Goal: Task Accomplishment & Management: Manage account settings

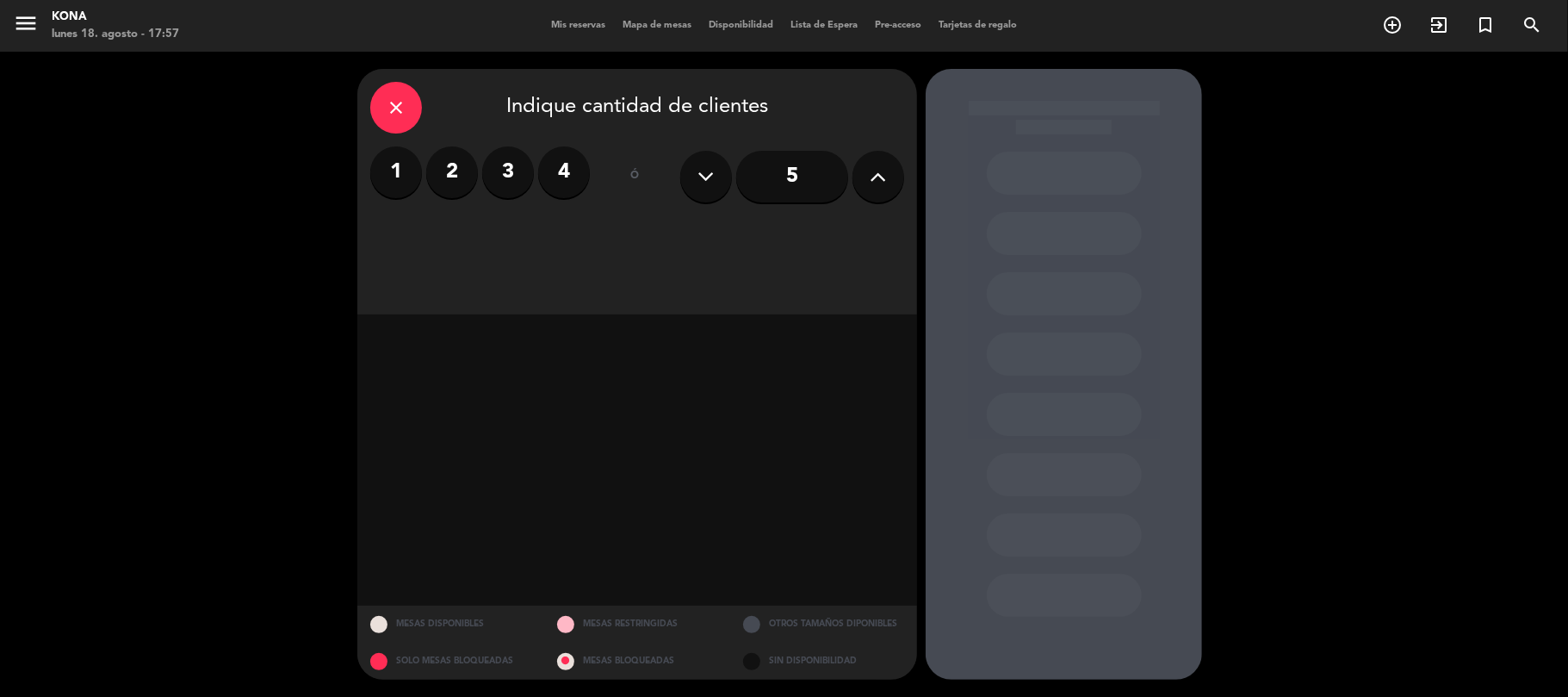
click at [67, 19] on div "Kona" at bounding box center [115, 17] width 128 height 17
click at [396, 101] on icon "close" at bounding box center [396, 107] width 21 height 21
click at [562, 28] on span "Mis reservas" at bounding box center [578, 25] width 72 height 9
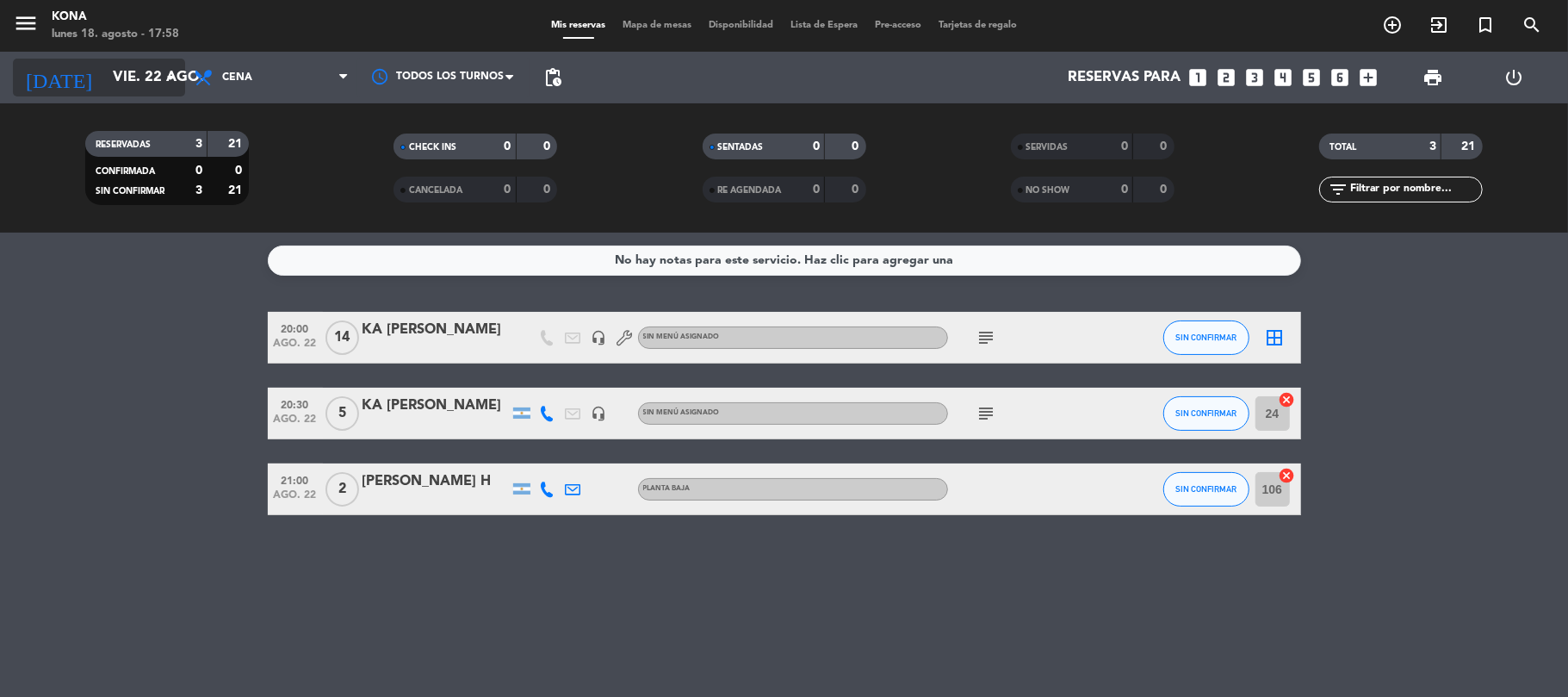
click at [131, 80] on input "vie. 22 ago." at bounding box center [197, 78] width 186 height 34
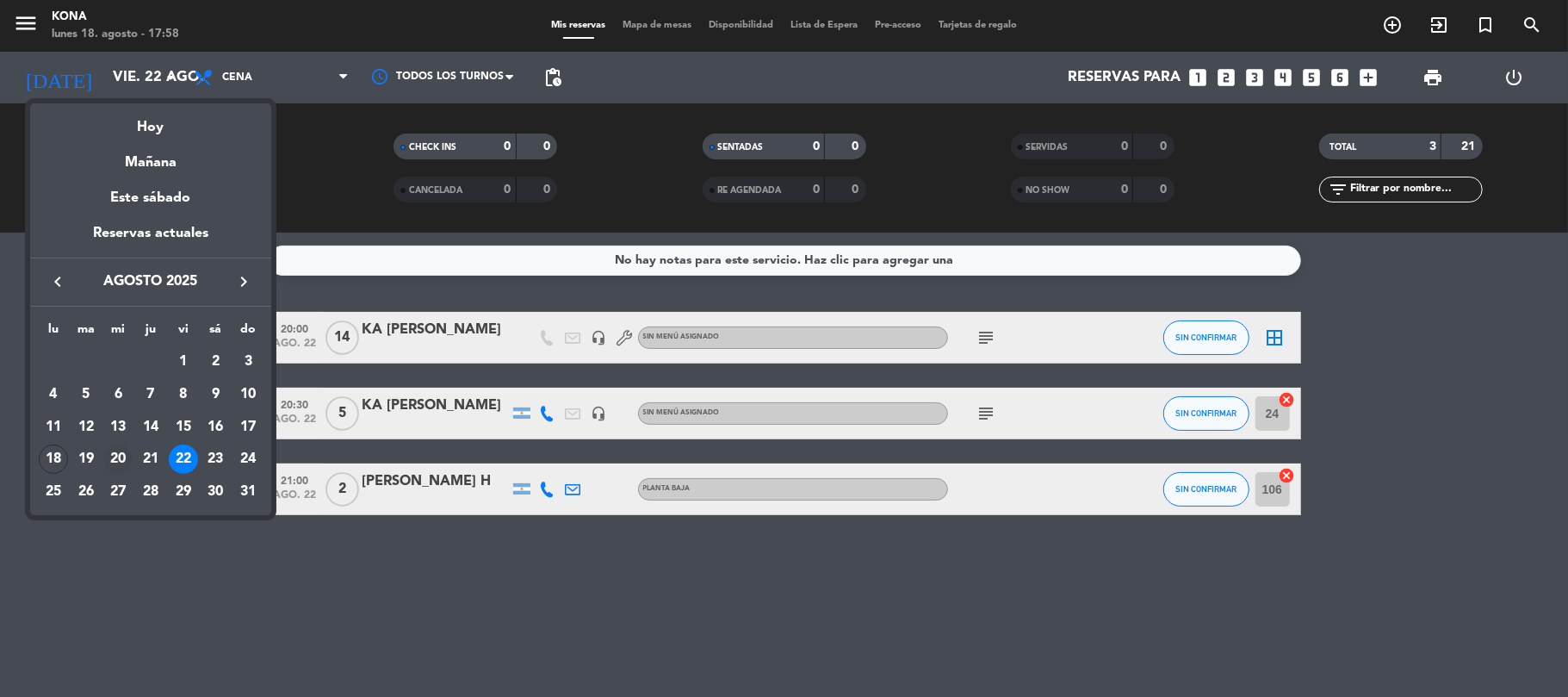
click at [118, 473] on div "20" at bounding box center [118, 458] width 29 height 29
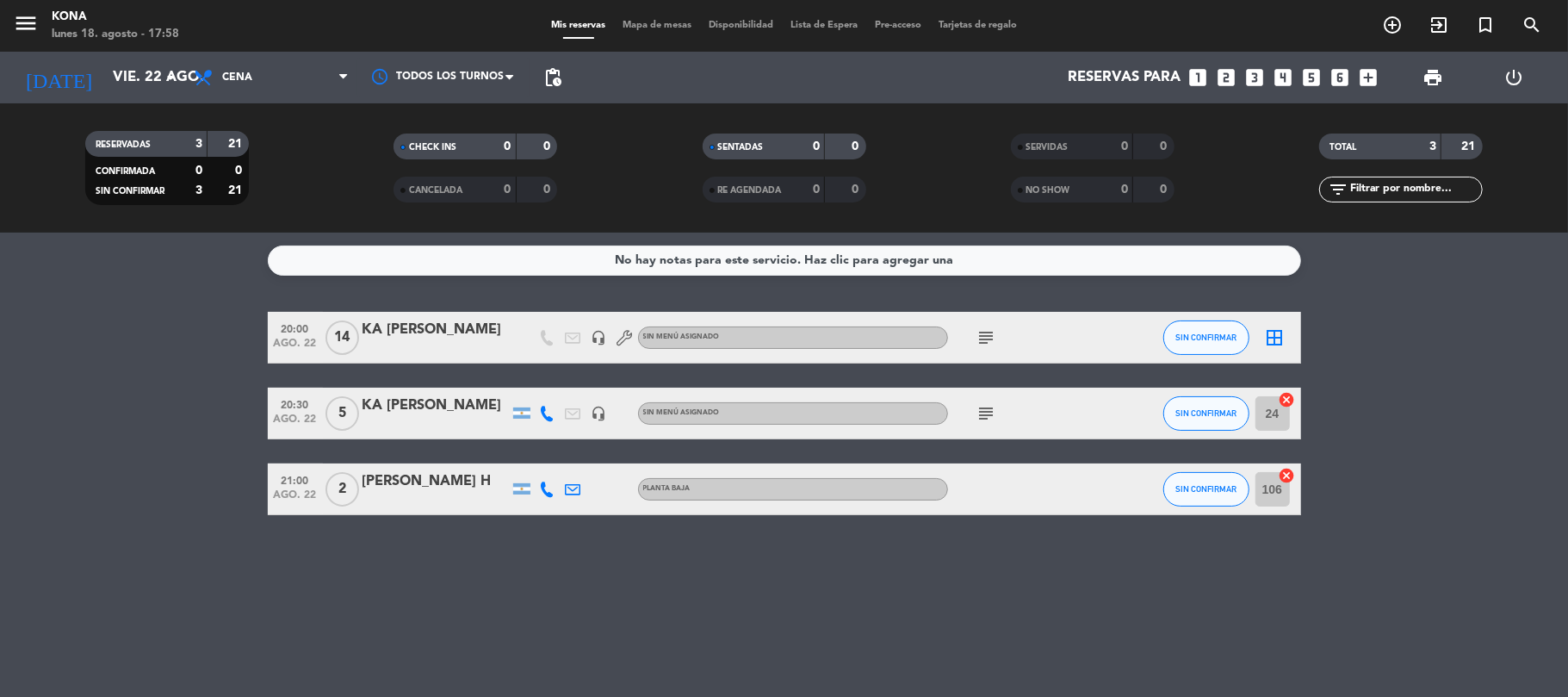
type input "mié. 20 ago."
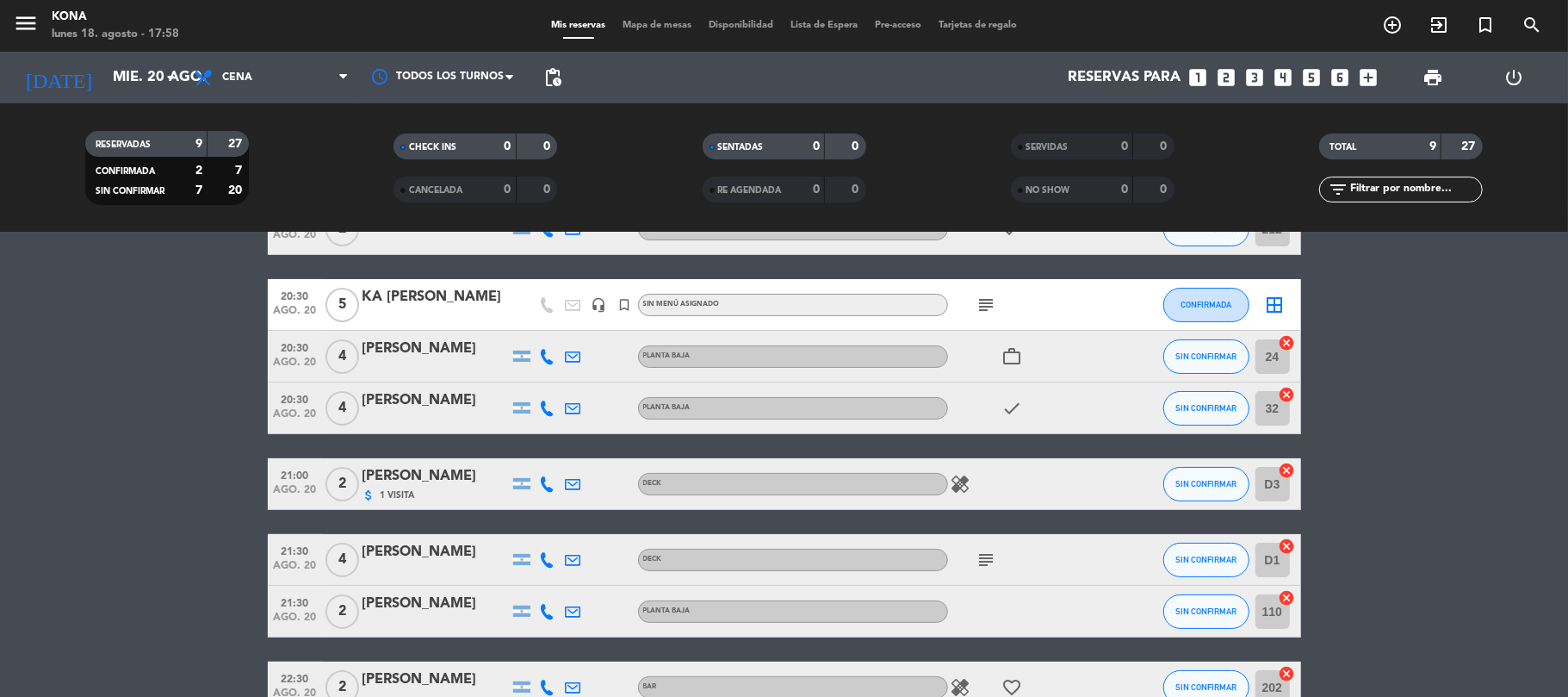
scroll to position [160, 0]
click at [982, 558] on icon "subject" at bounding box center [987, 560] width 21 height 21
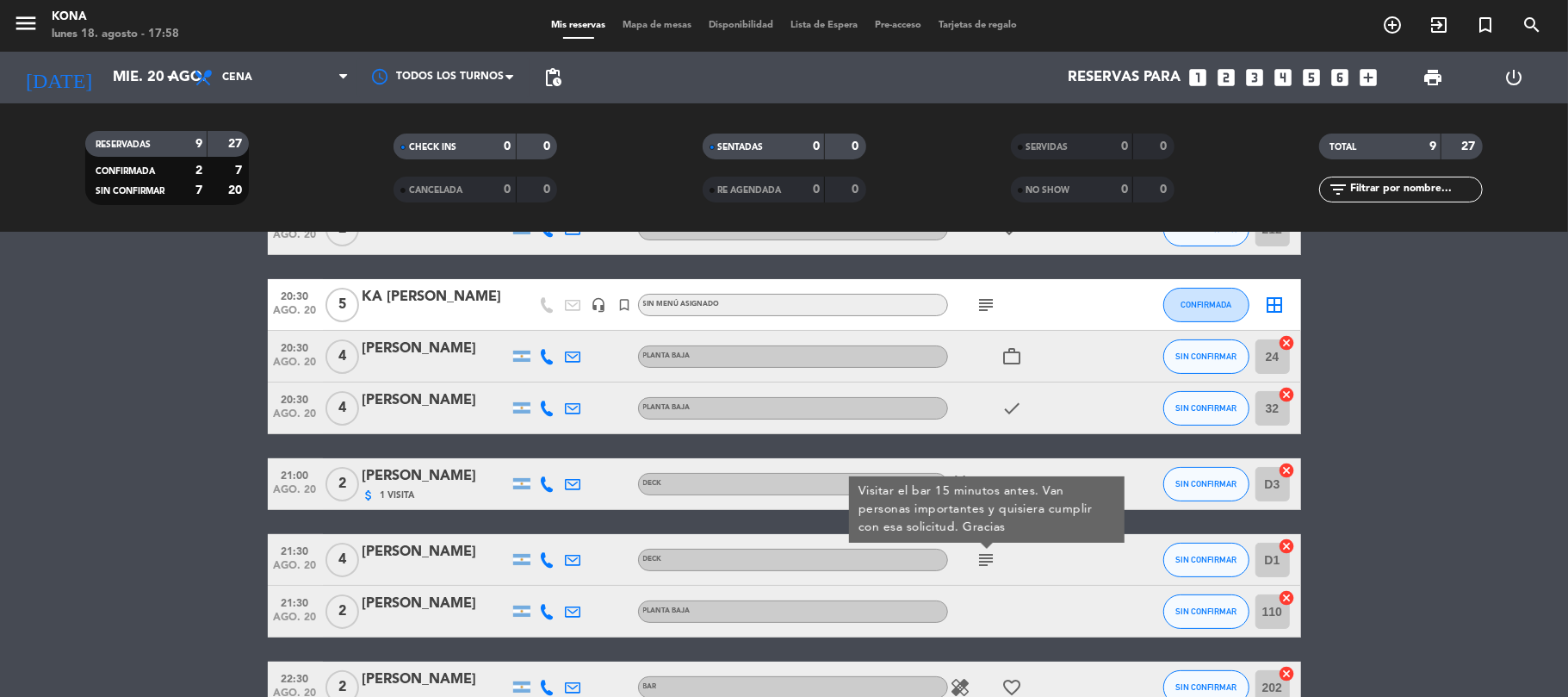
click at [427, 546] on div "Lorena Moranzoni" at bounding box center [436, 552] width 146 height 22
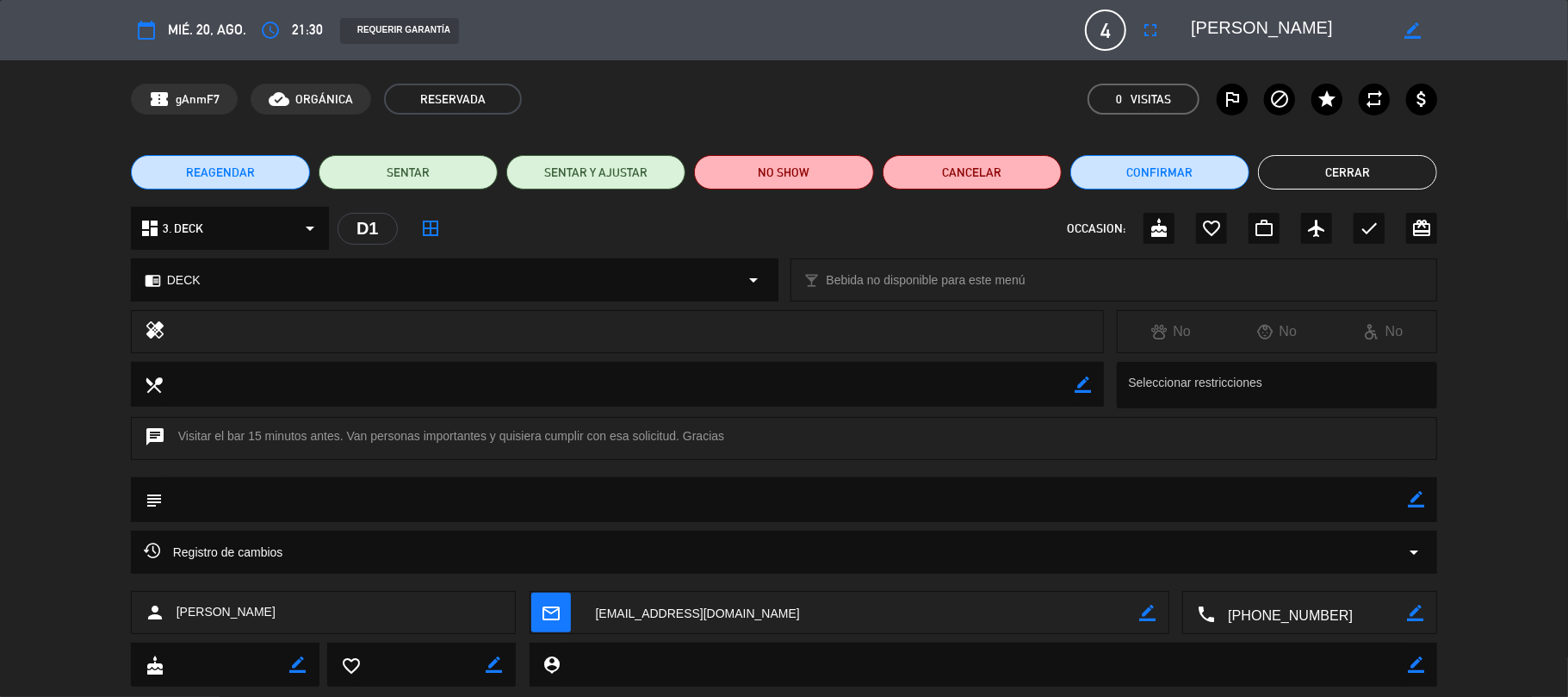
scroll to position [39, 0]
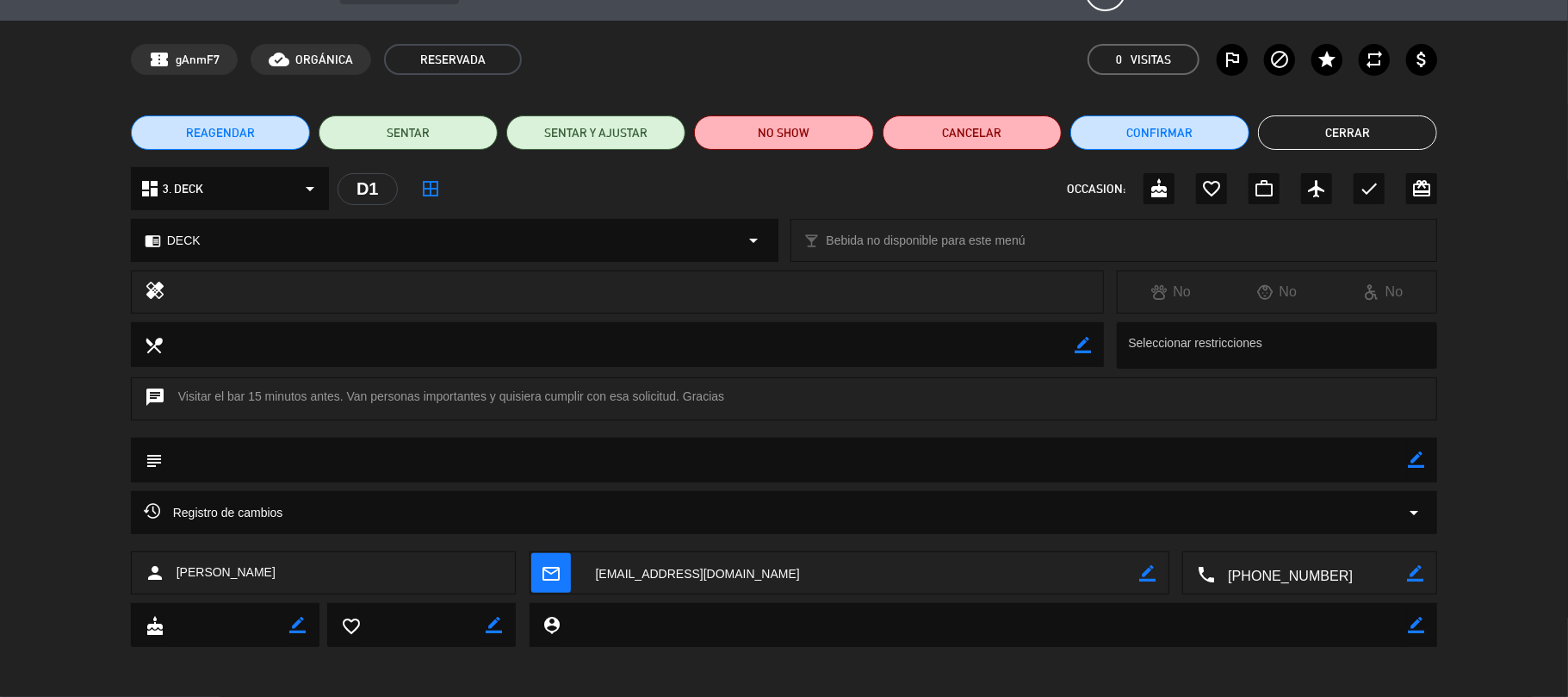
click at [1417, 466] on icon "border_color" at bounding box center [1417, 460] width 17 height 17
click at [342, 456] on textarea at bounding box center [786, 459] width 1246 height 44
paste textarea "Martin Iraola"
click at [466, 455] on textarea at bounding box center [786, 459] width 1246 height 44
paste textarea "Va a estar yendo con gente importante esa noche y quisieran poder ir al bar pri…"
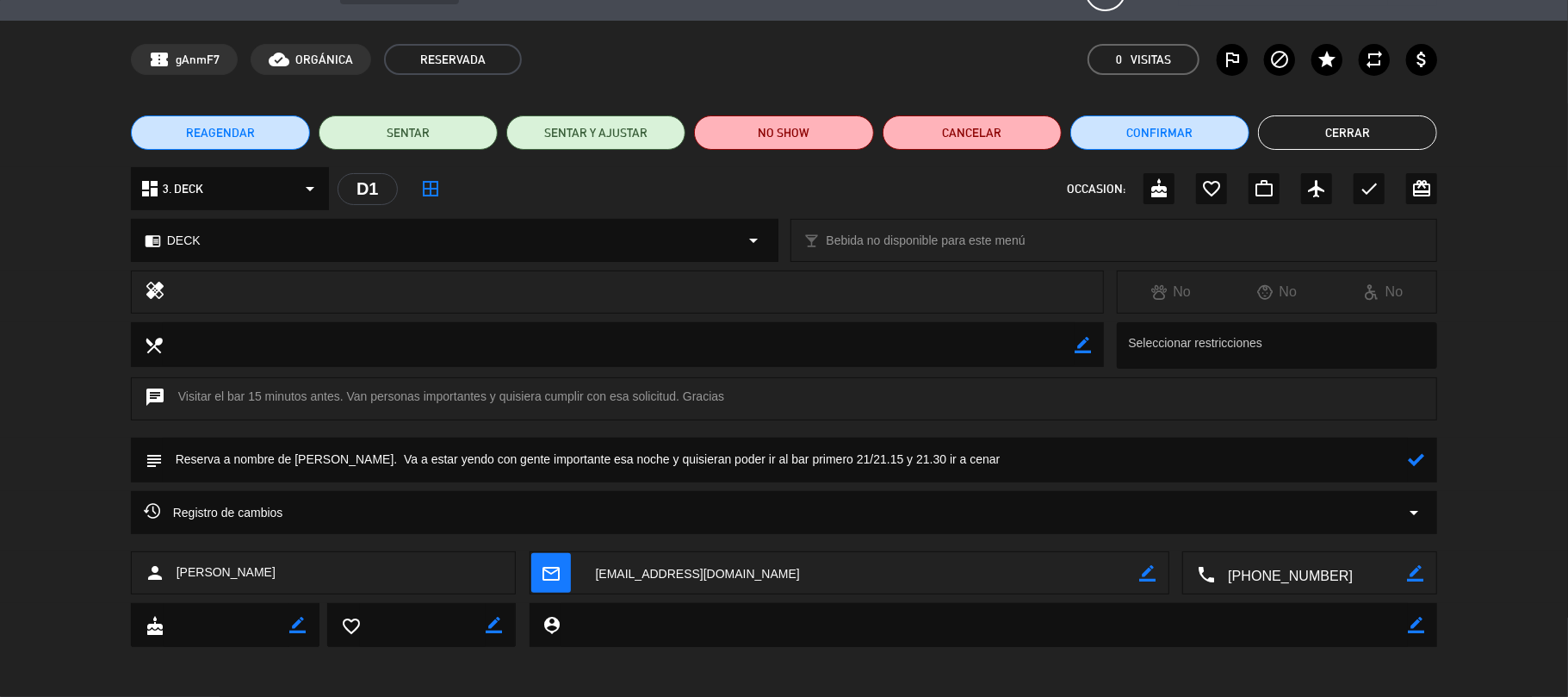
type textarea "Reserva a nombre de Martin Iraola. Va a estar yendo con gente importante esa no…"
click at [1417, 459] on icon at bounding box center [1417, 460] width 17 height 17
click at [1354, 122] on button "Cerrar" at bounding box center [1348, 132] width 179 height 35
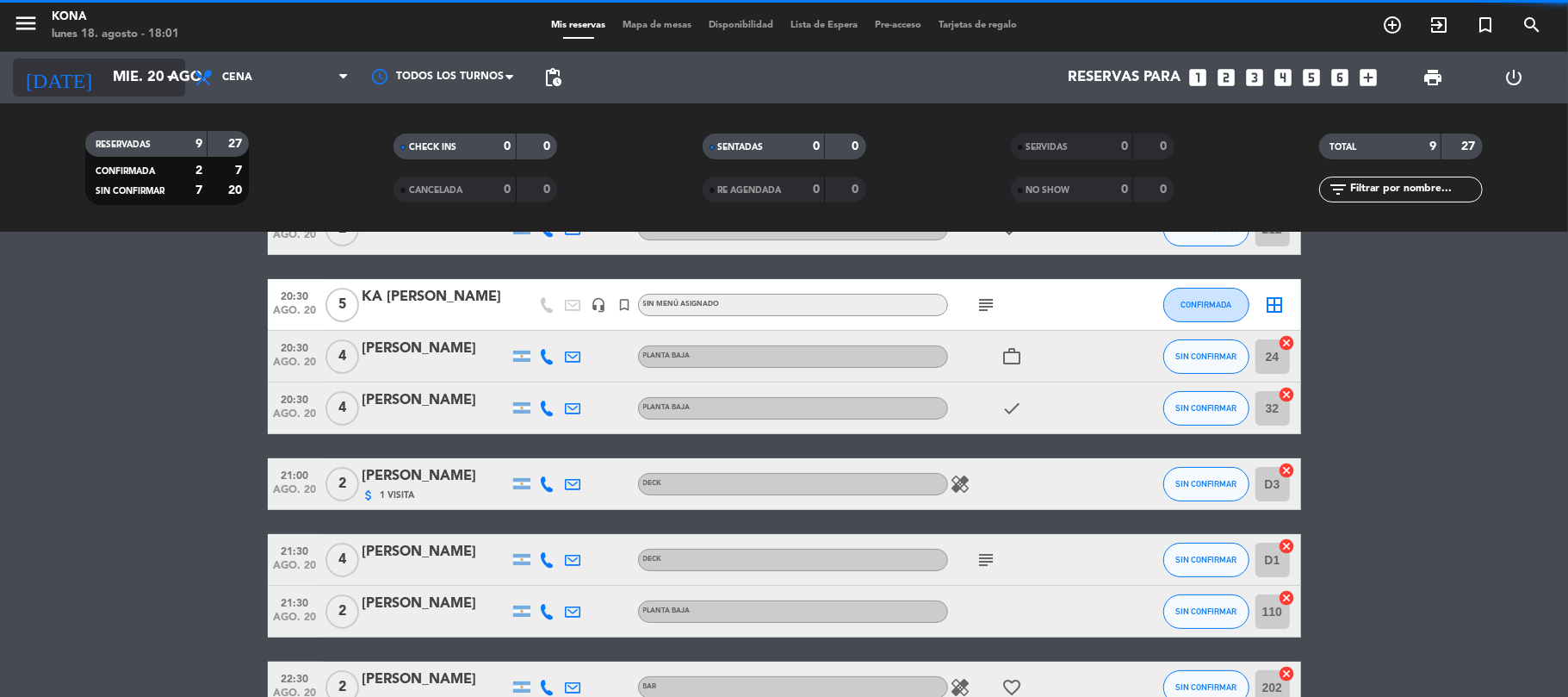
click at [152, 77] on input "mié. 20 ago." at bounding box center [197, 78] width 186 height 34
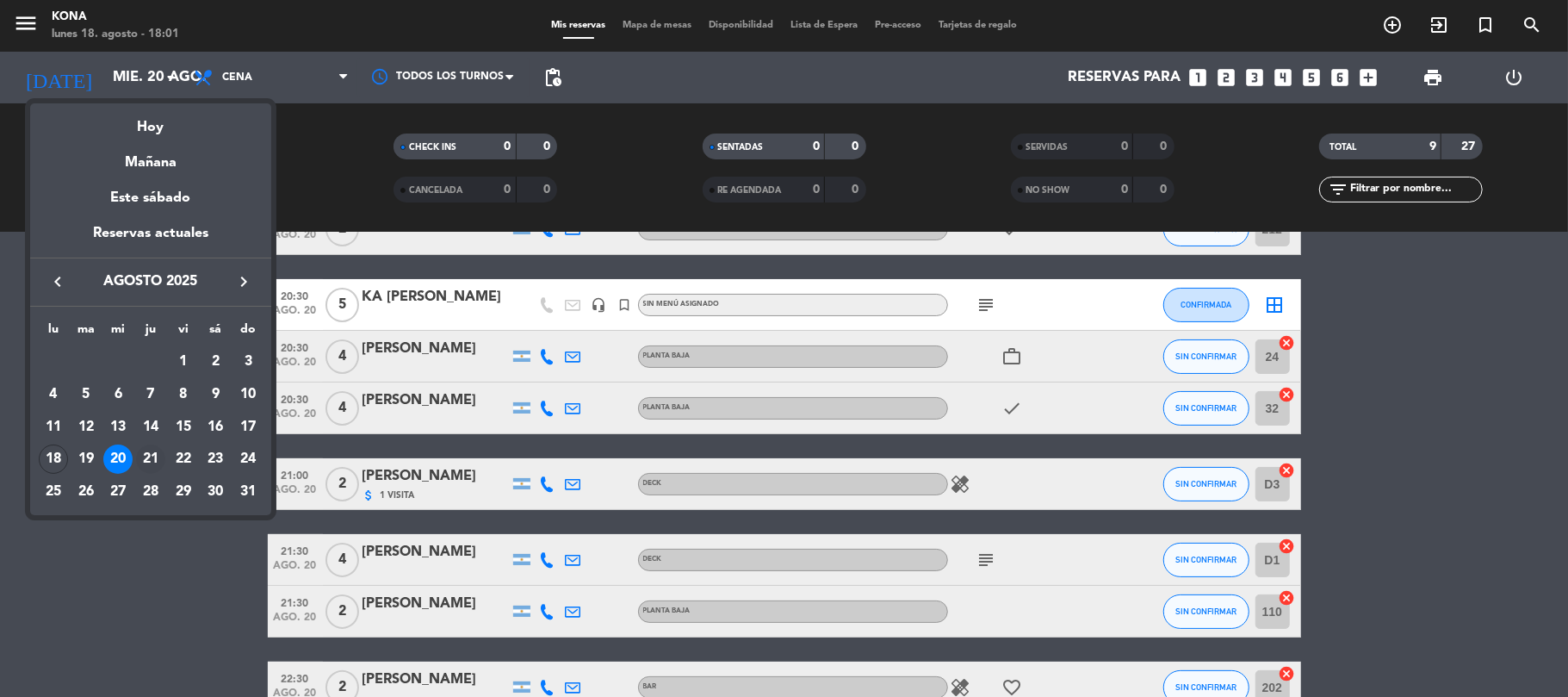
click at [153, 455] on div "21" at bounding box center [150, 458] width 29 height 29
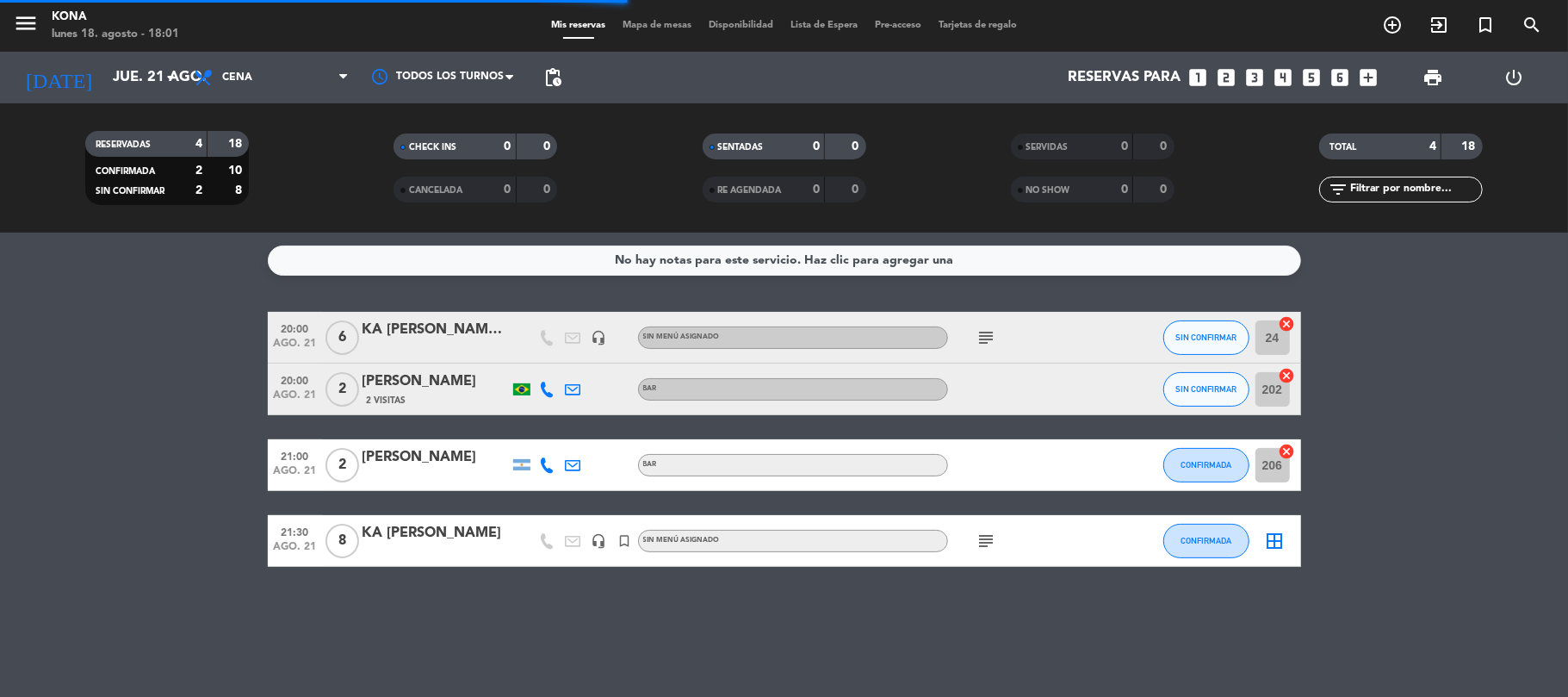
scroll to position [0, 0]
click at [985, 542] on icon "subject" at bounding box center [987, 541] width 21 height 21
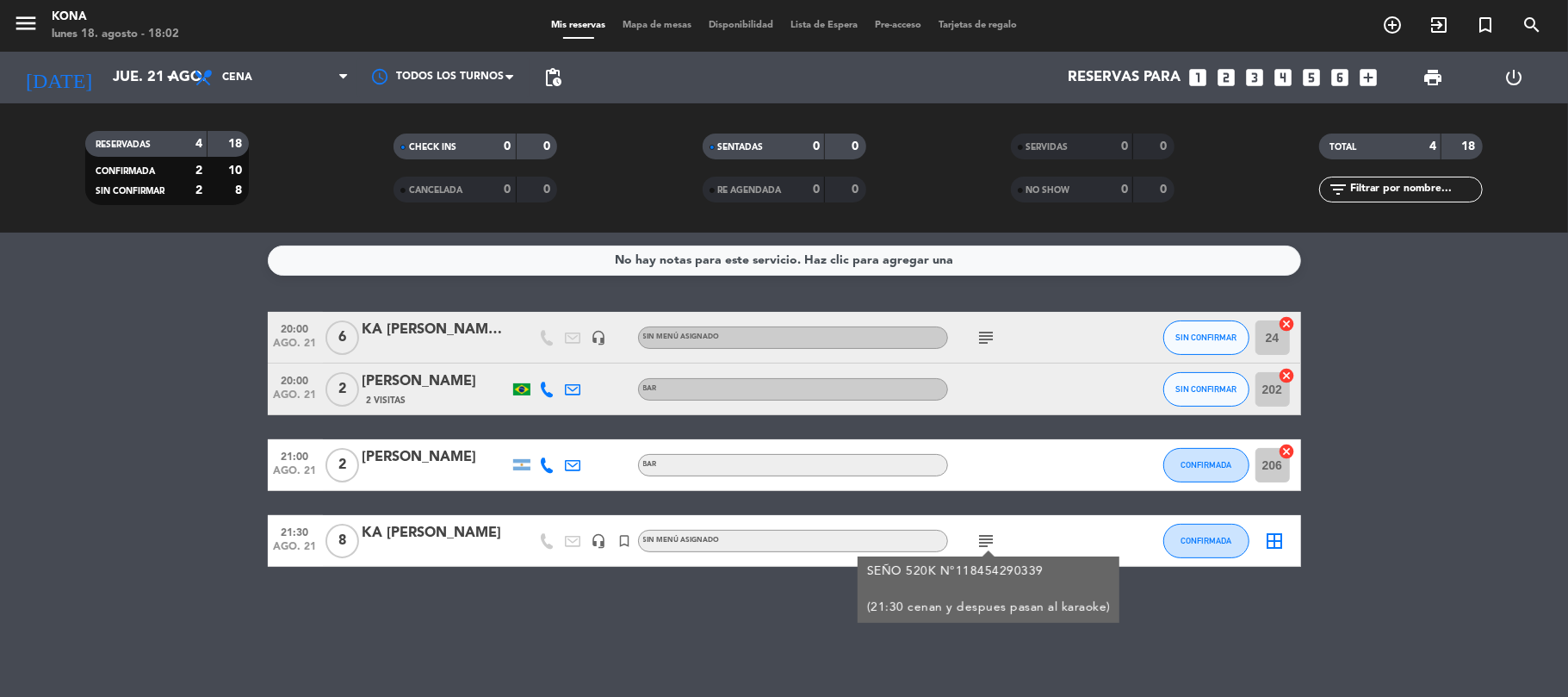
click at [1152, 642] on div "No hay notas para este servicio. Haz clic para agregar una 20:00 ago. 21 6 KA M…" at bounding box center [784, 465] width 1568 height 465
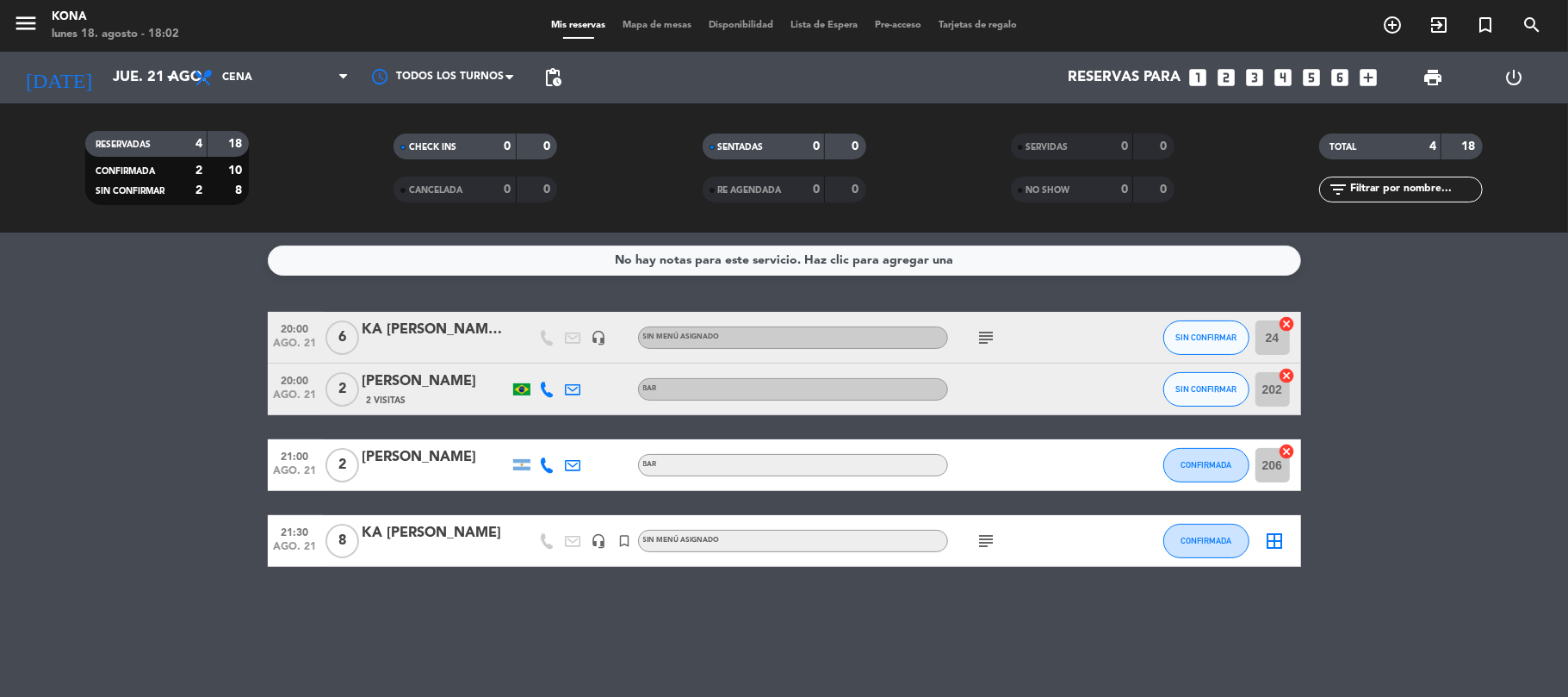
click at [808, 605] on div "No hay notas para este servicio. Haz clic para agregar una 20:00 ago. 21 6 KA M…" at bounding box center [784, 465] width 1568 height 465
click at [480, 536] on div "KA VICTORIA GALERA" at bounding box center [436, 534] width 146 height 22
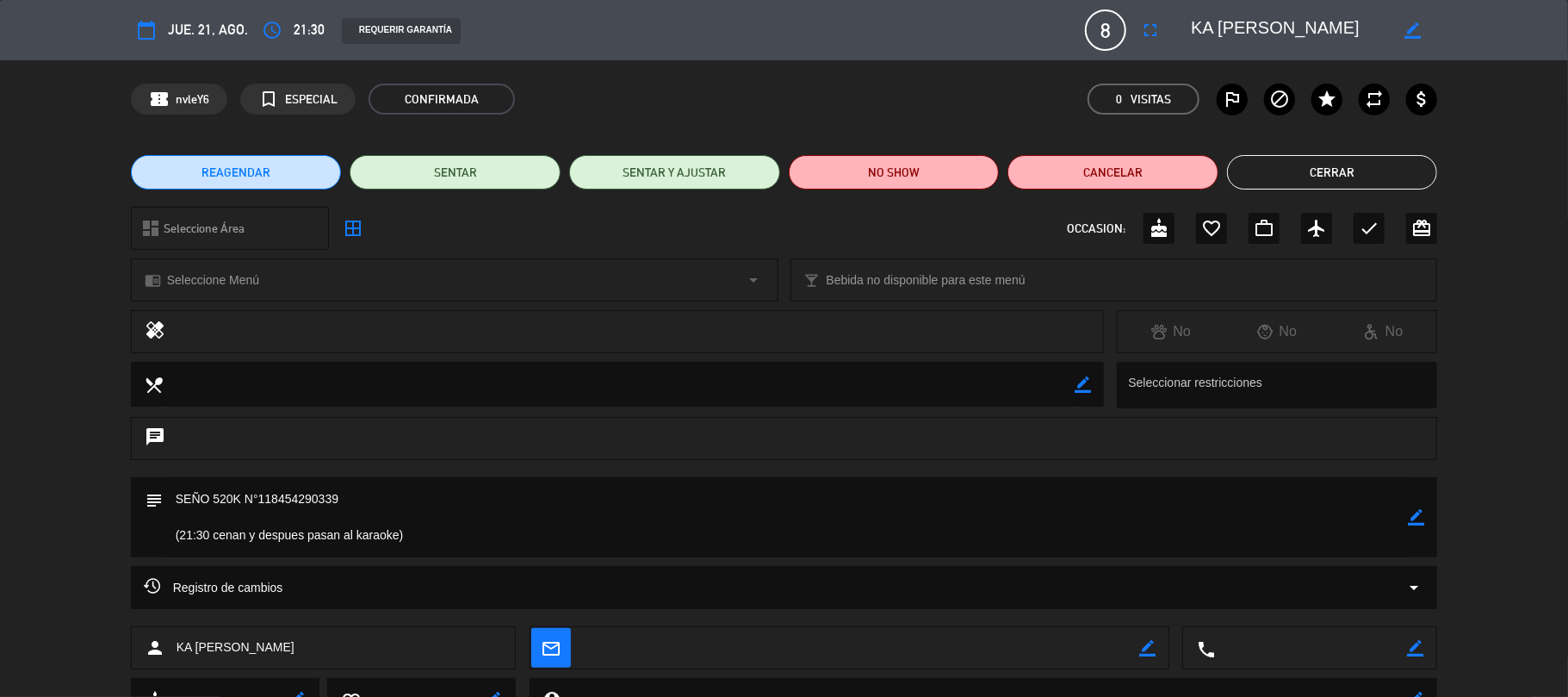
click at [1359, 163] on button "Cerrar" at bounding box center [1333, 172] width 211 height 35
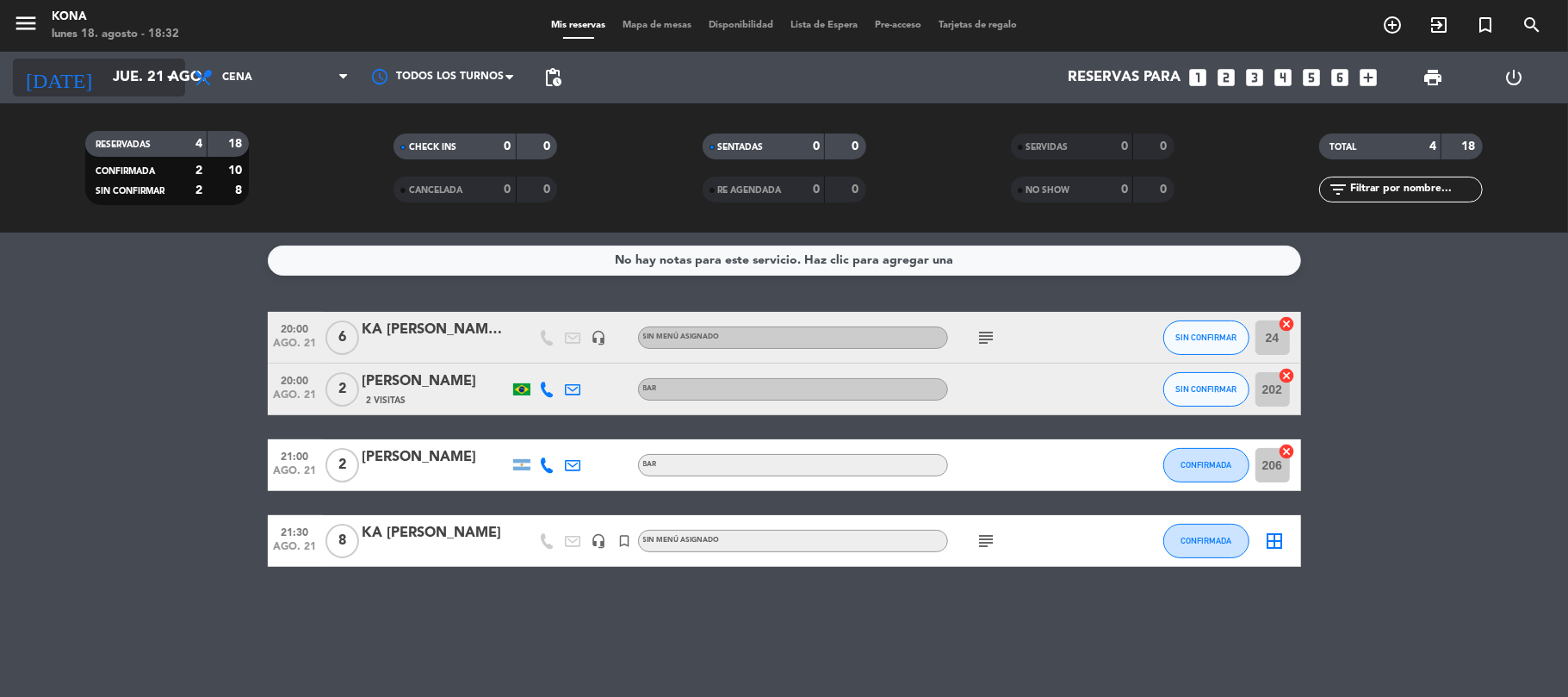
click at [110, 76] on input "jue. 21 ago." at bounding box center [197, 78] width 186 height 34
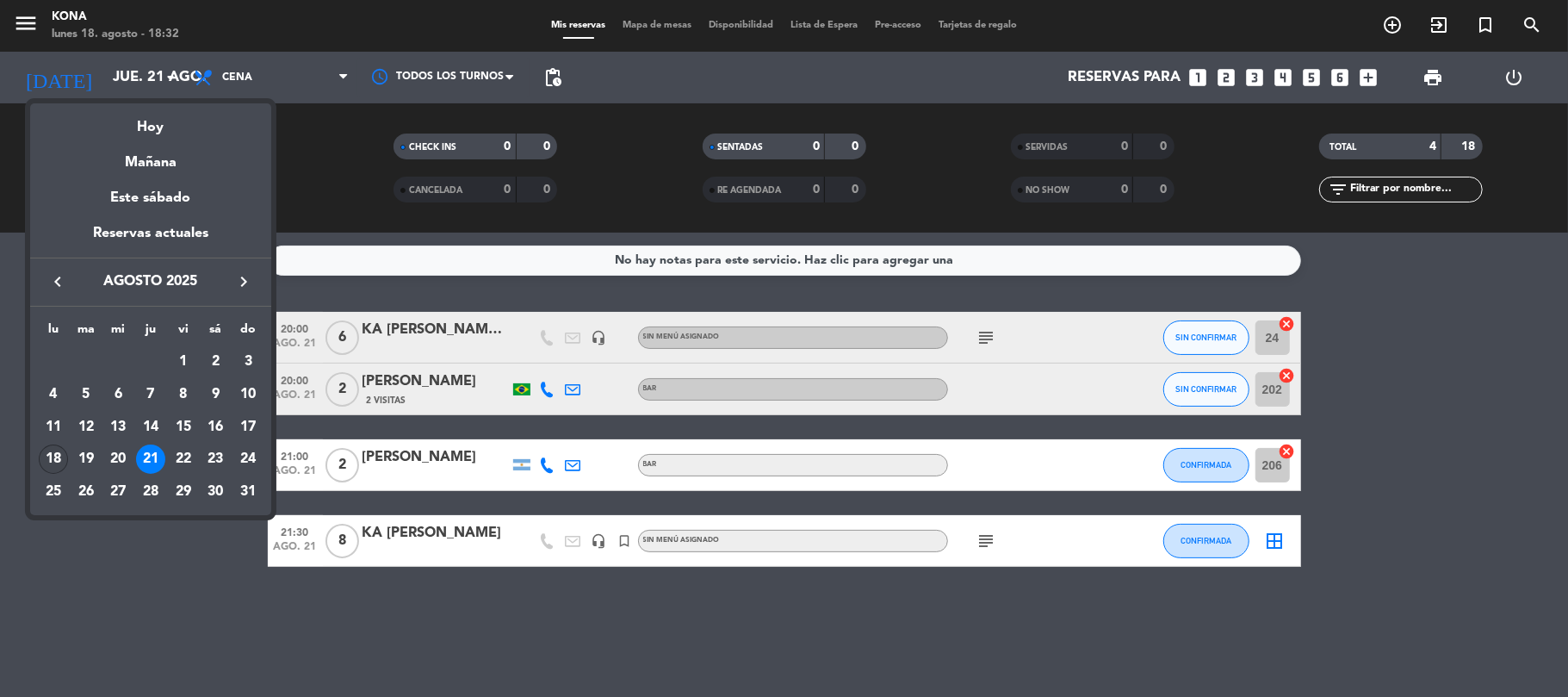
click at [49, 453] on div "18" at bounding box center [53, 458] width 29 height 29
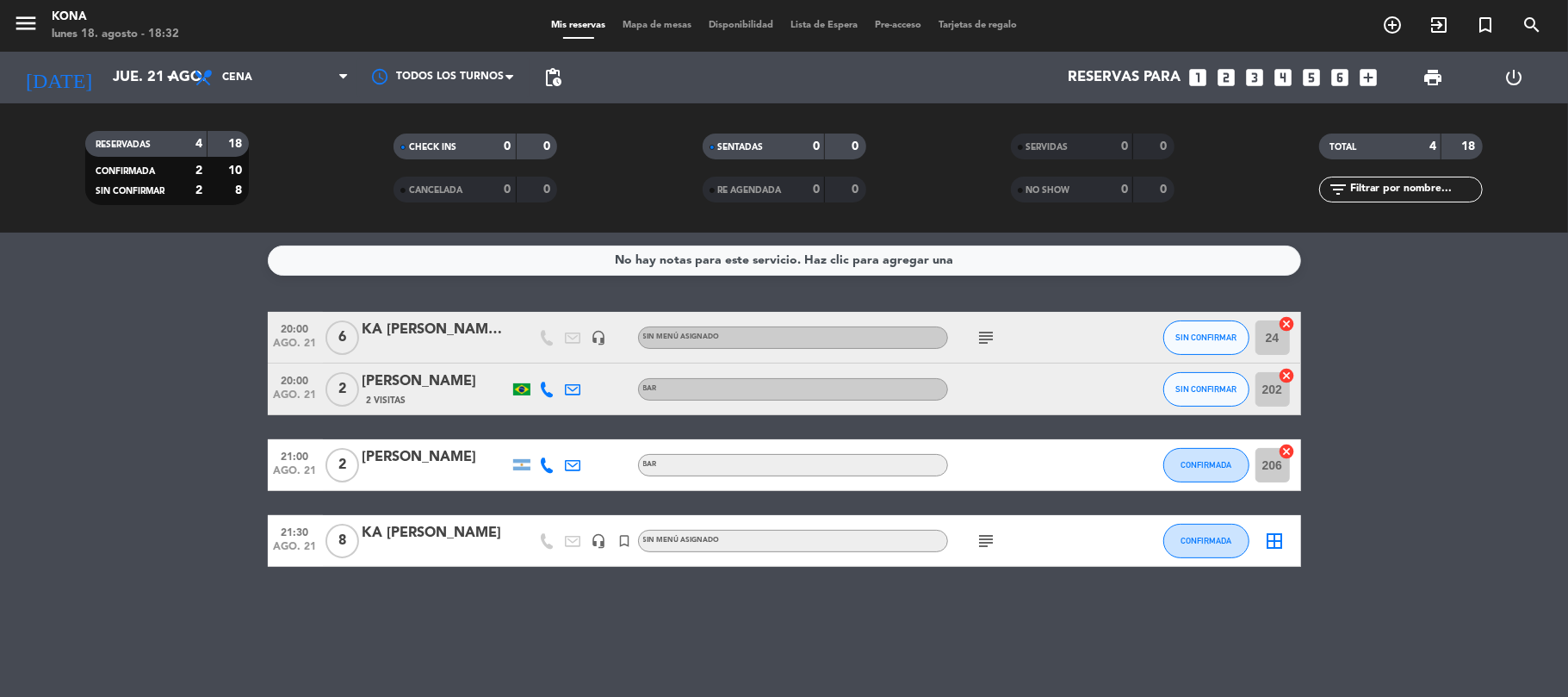
type input "lun. 18 ago."
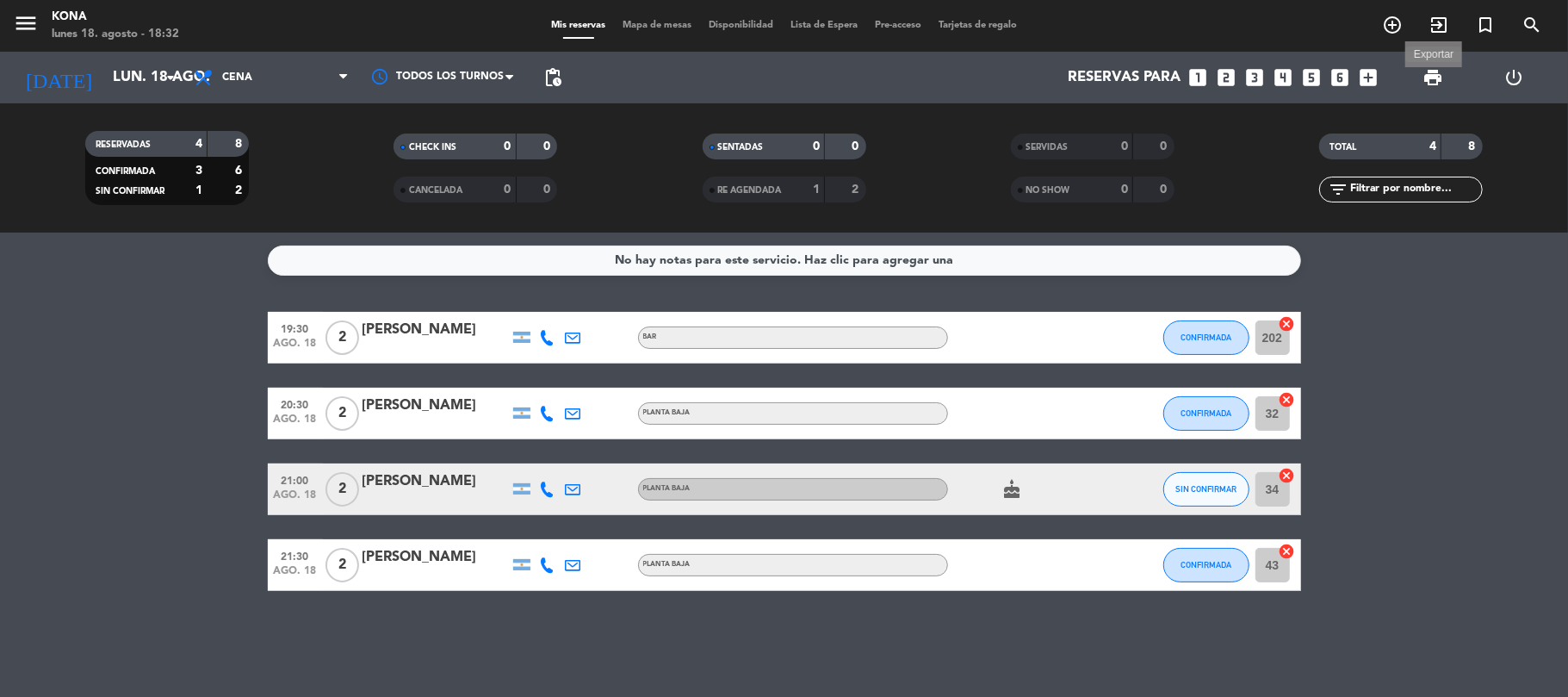
click at [1427, 73] on span "print" at bounding box center [1433, 77] width 21 height 21
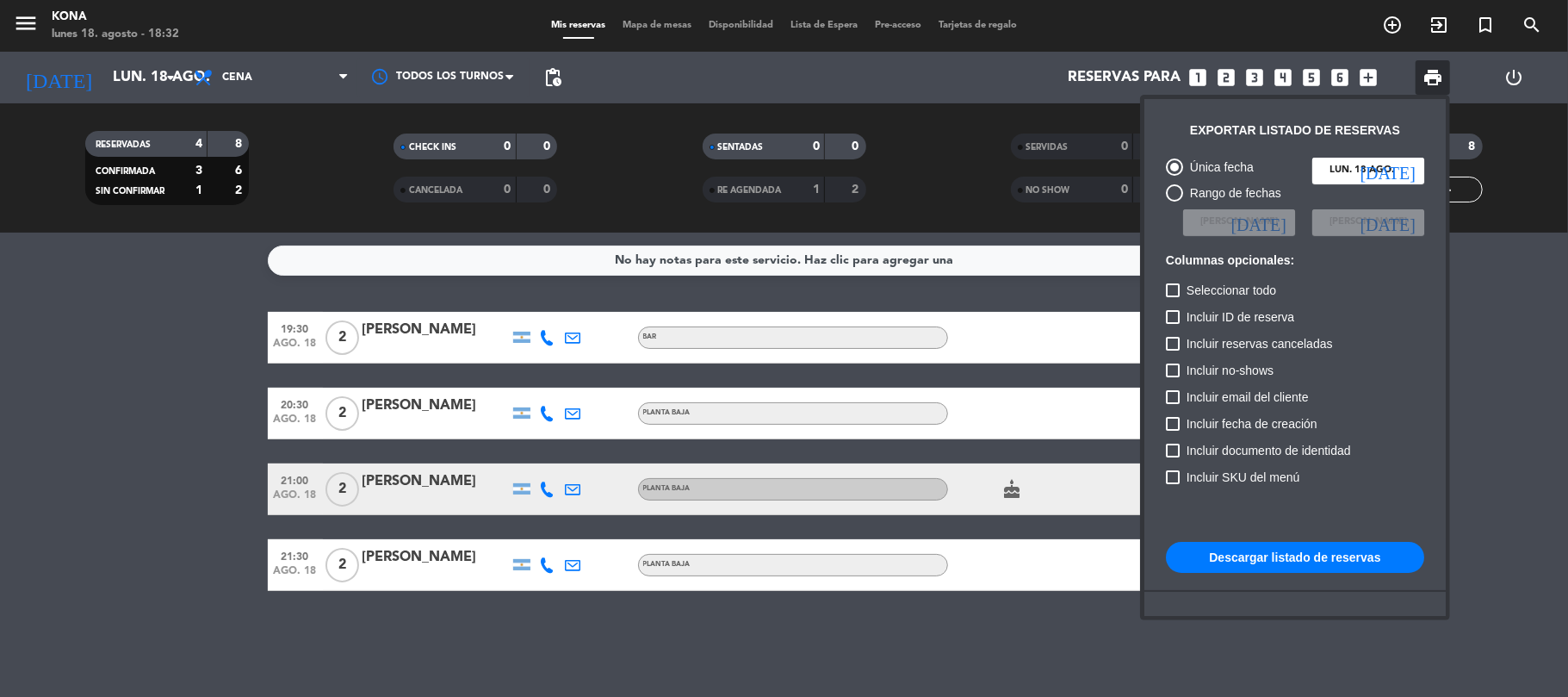
click at [1352, 560] on button "Descargar listado de reservas" at bounding box center [1295, 557] width 258 height 31
